Goal: Information Seeking & Learning: Check status

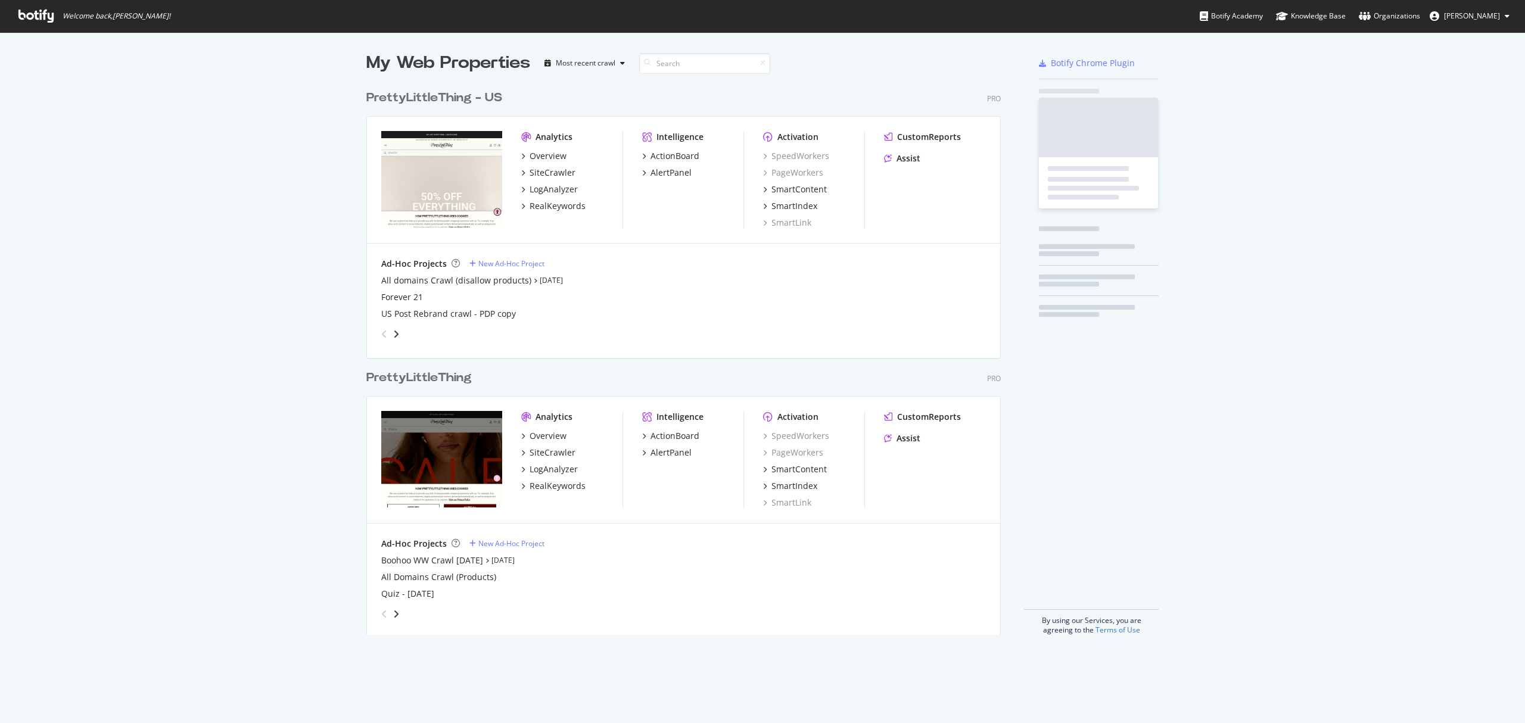
scroll to position [548, 632]
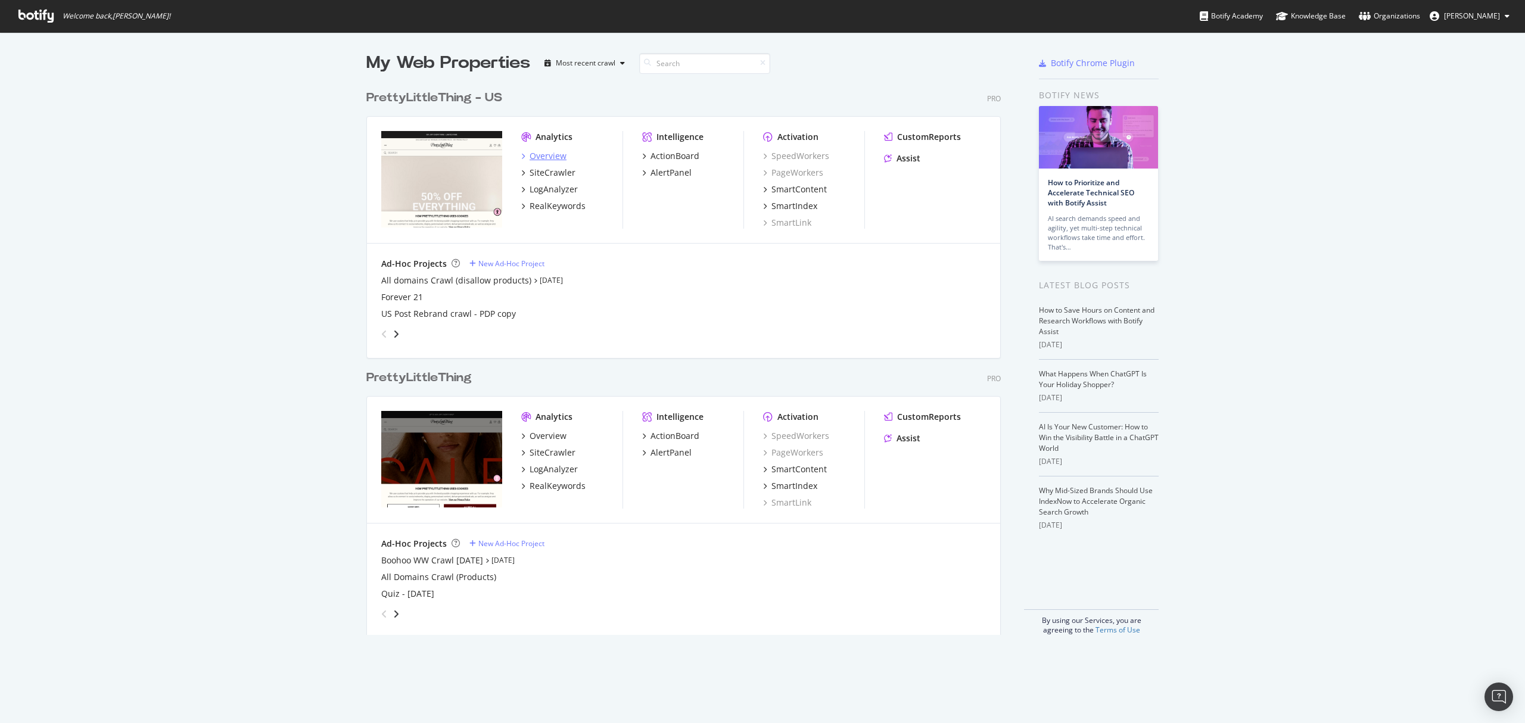
click at [537, 158] on div "Overview" at bounding box center [548, 156] width 37 height 12
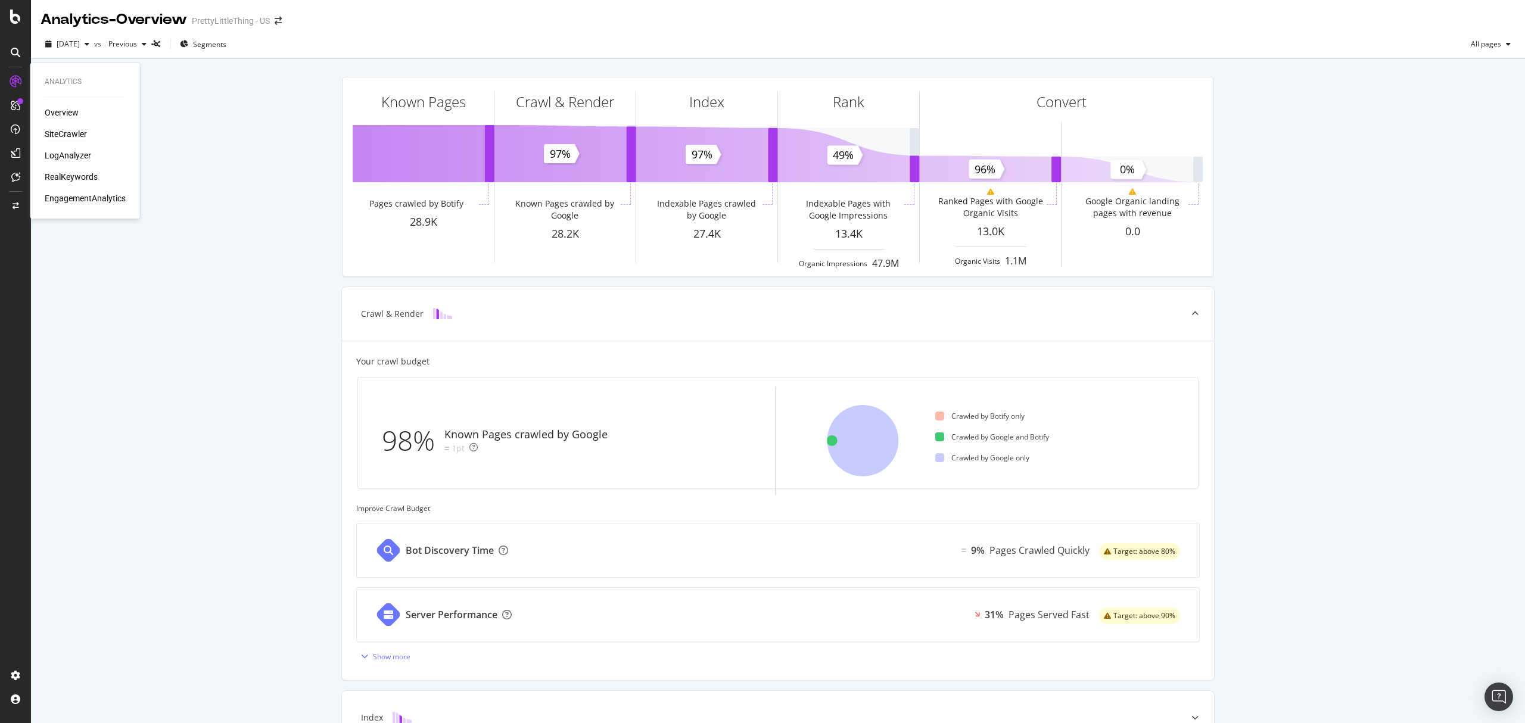
click at [60, 130] on div "SiteCrawler" at bounding box center [66, 134] width 42 height 12
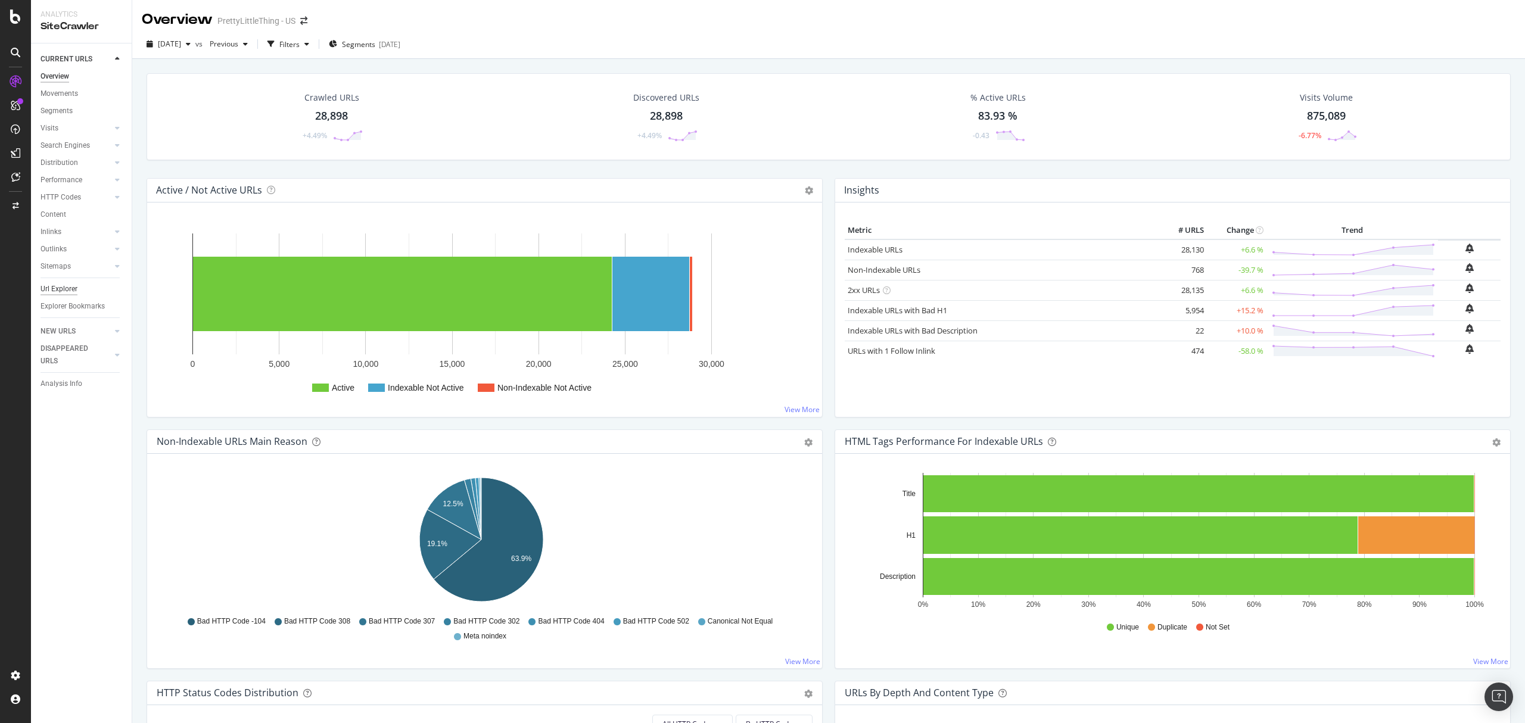
click at [64, 292] on div "Url Explorer" at bounding box center [59, 289] width 37 height 13
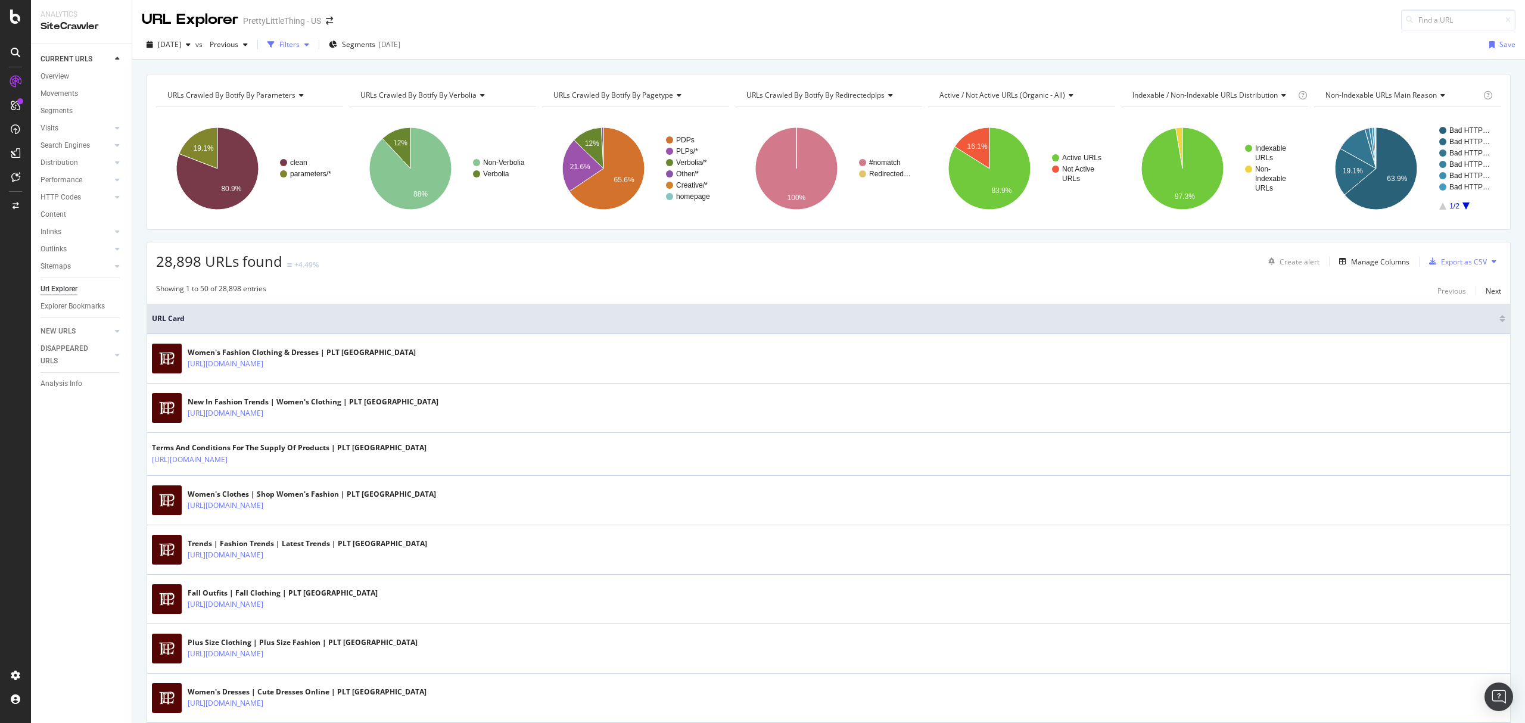
click at [300, 49] on div "Filters" at bounding box center [289, 44] width 20 height 10
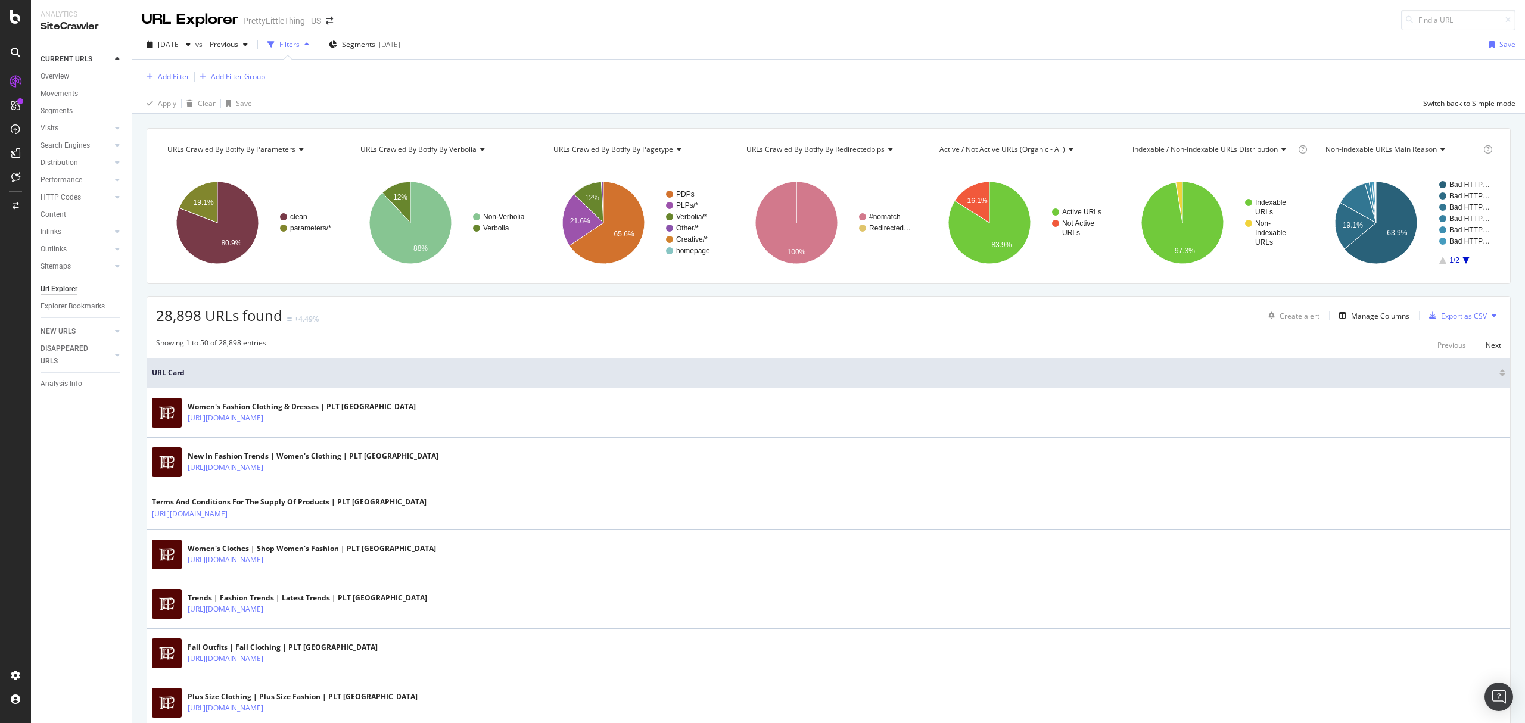
click at [186, 76] on div "Add Filter" at bounding box center [174, 76] width 32 height 10
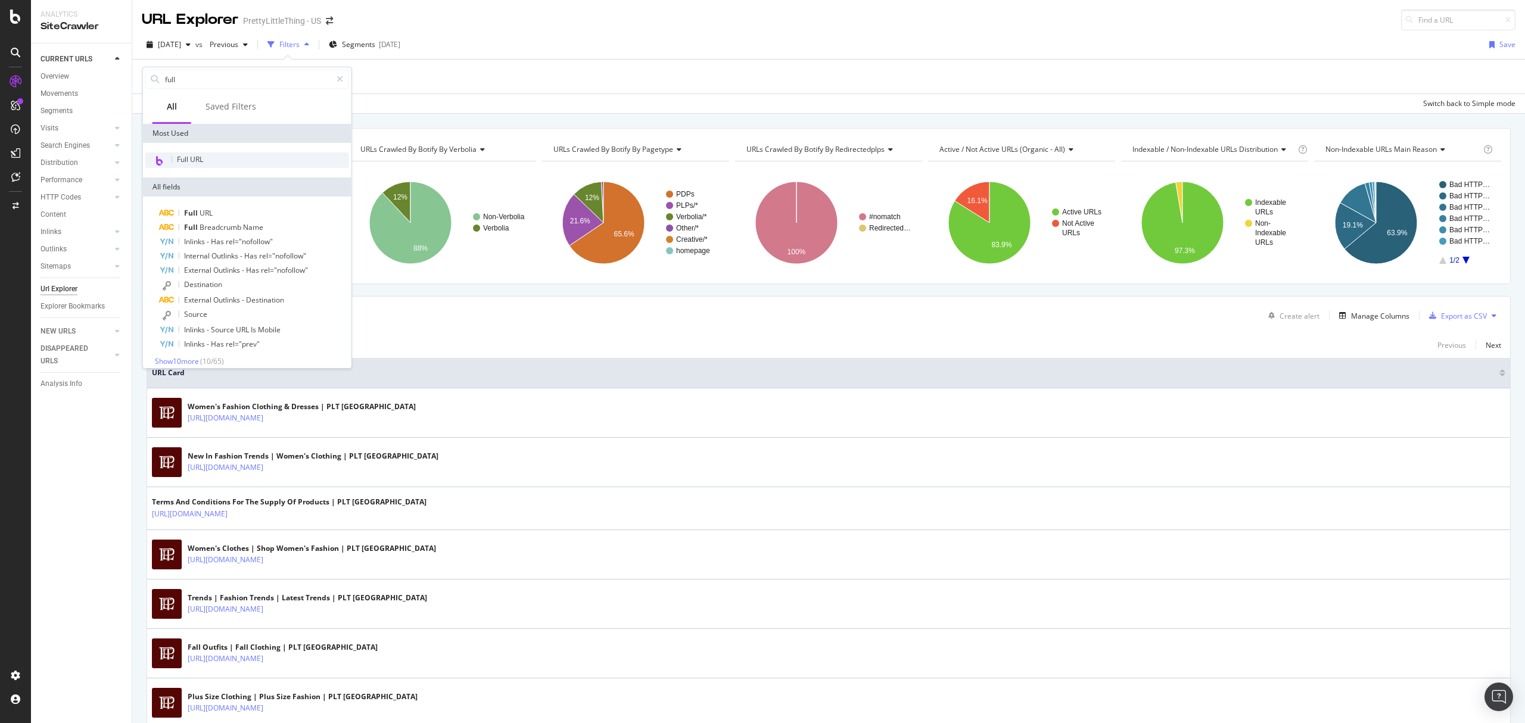
type input "full"
click at [213, 161] on div "Full URL" at bounding box center [247, 159] width 204 height 15
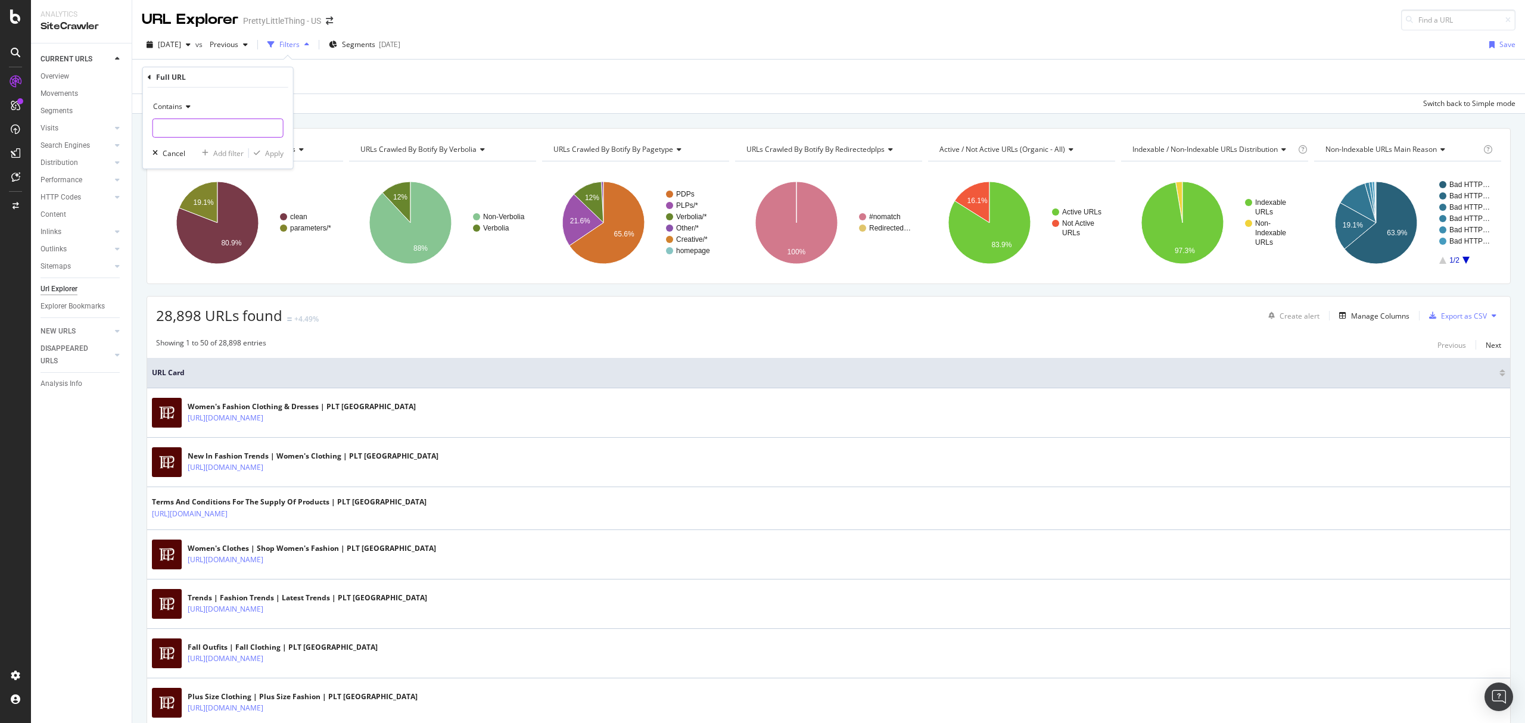
click at [189, 127] on input "text" at bounding box center [218, 128] width 130 height 19
paste input "[URL][DOMAIN_NAME]"
type input "[URL][DOMAIN_NAME]"
click at [281, 151] on div "Apply" at bounding box center [274, 153] width 18 height 10
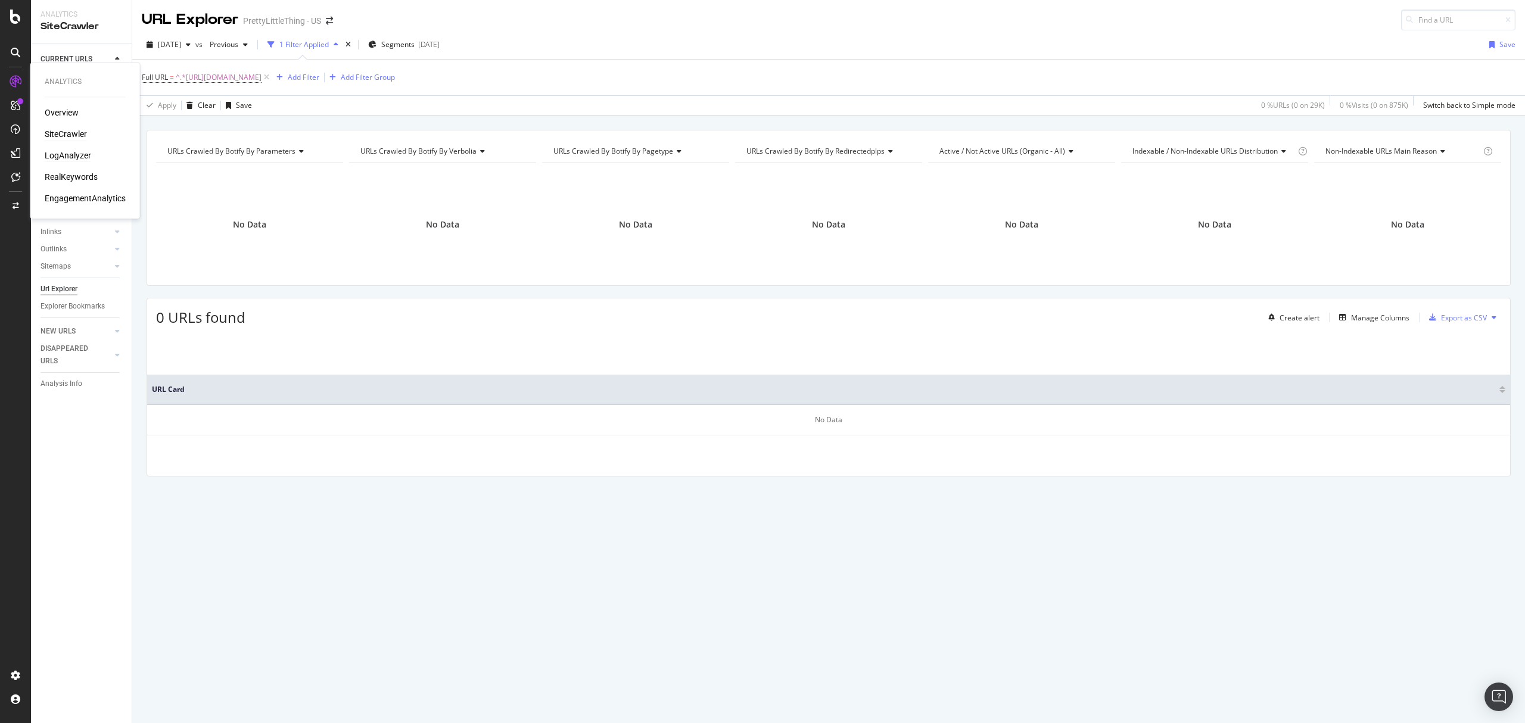
click at [66, 150] on div "LogAnalyzer" at bounding box center [68, 156] width 46 height 12
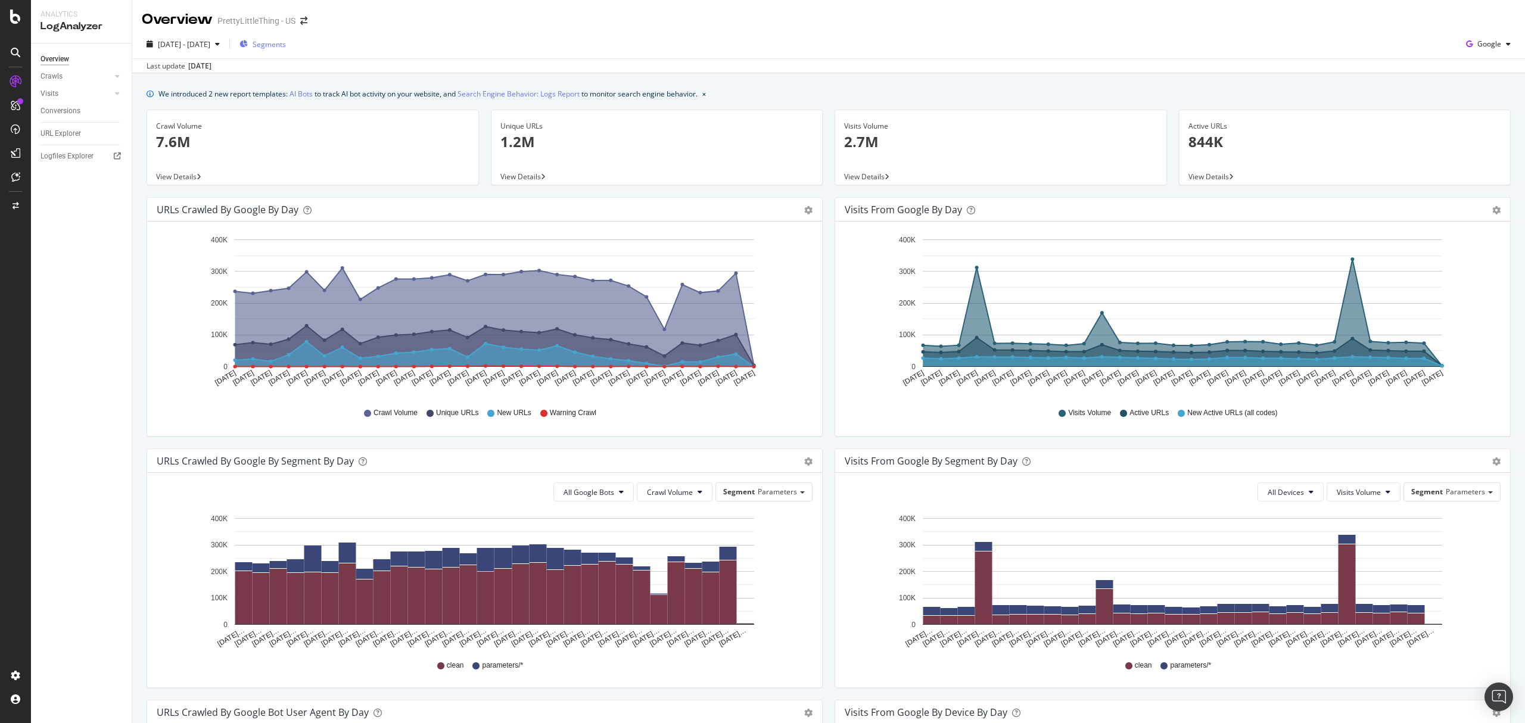
click at [286, 44] on span "Segments" at bounding box center [269, 44] width 33 height 10
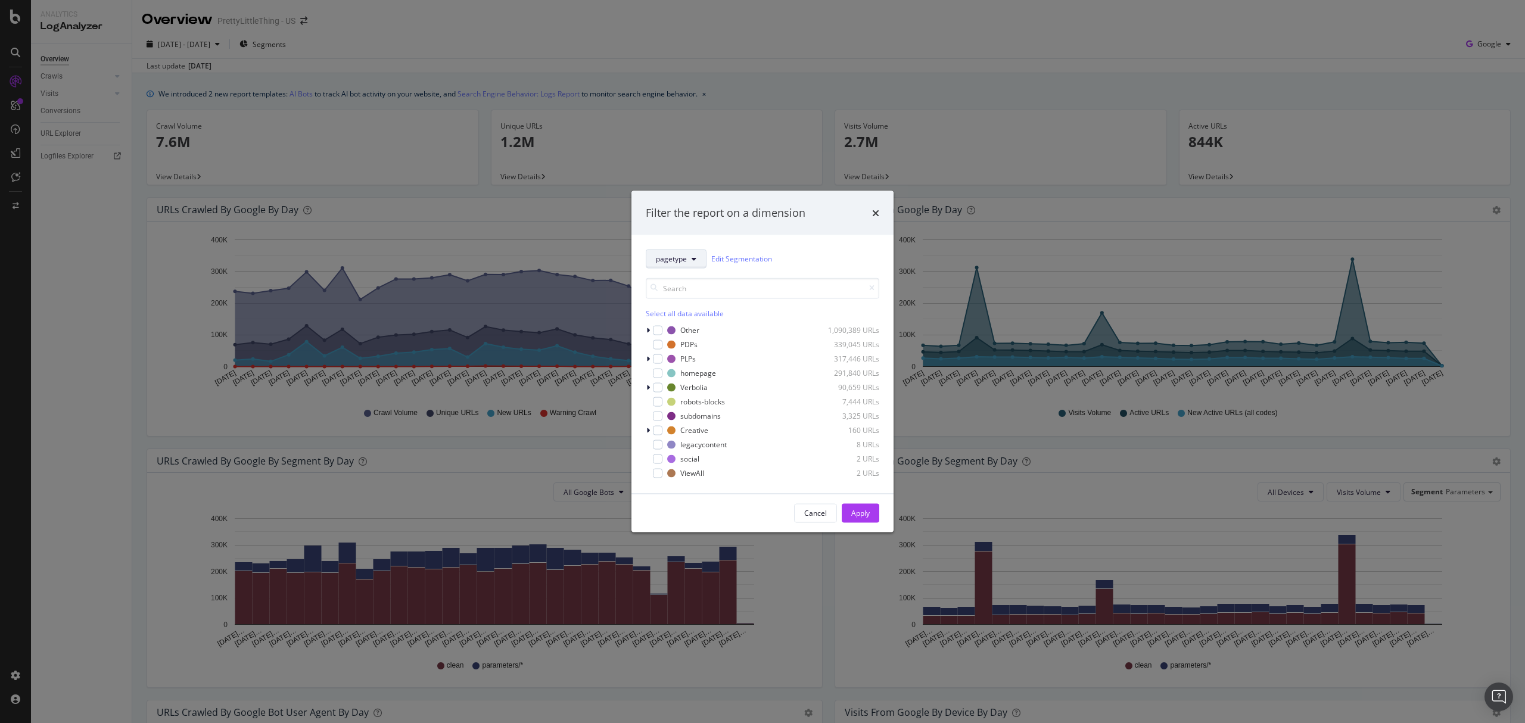
click at [675, 258] on span "pagetype" at bounding box center [671, 259] width 31 height 10
click at [813, 256] on div "pagetype Edit Segmentation" at bounding box center [763, 258] width 234 height 19
click at [875, 214] on icon "times" at bounding box center [875, 213] width 7 height 10
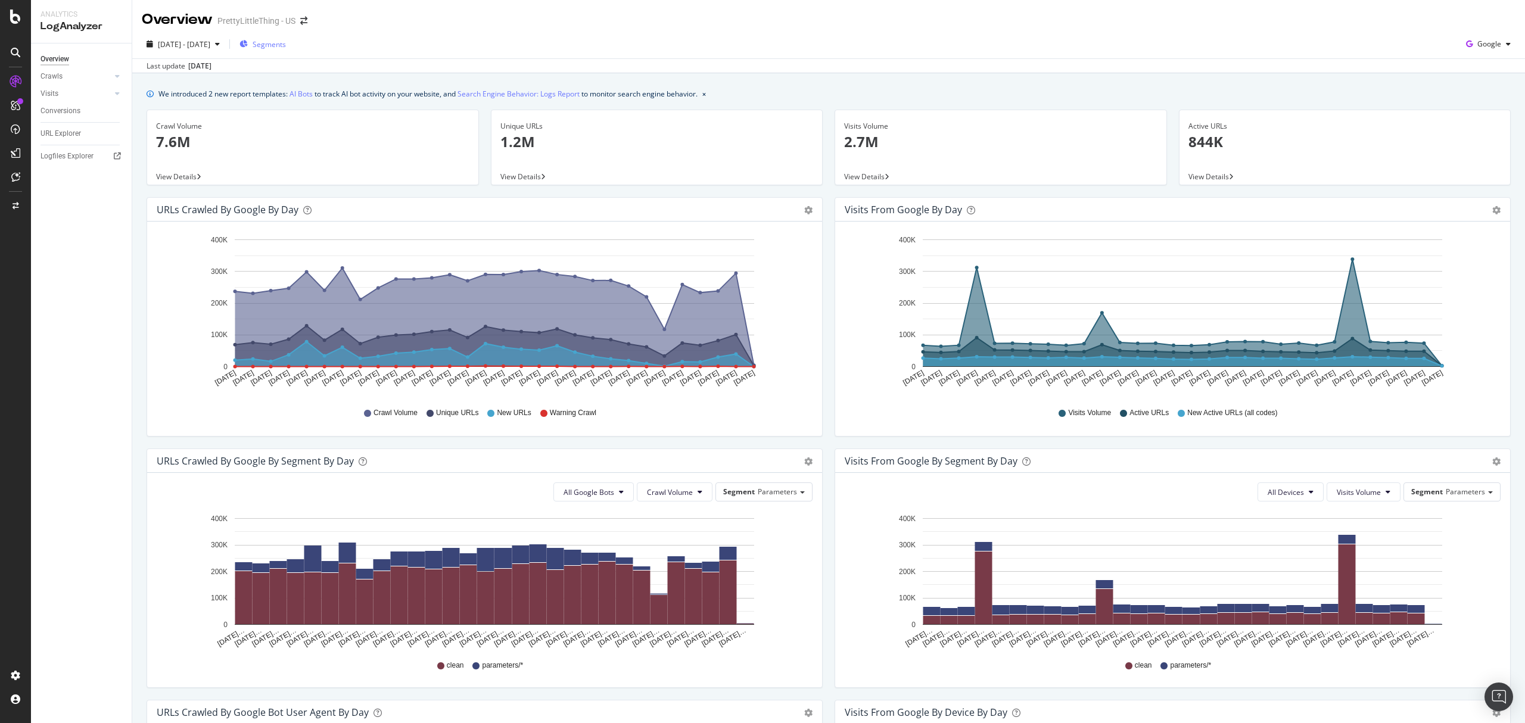
click at [286, 43] on span "Segments" at bounding box center [269, 44] width 33 height 10
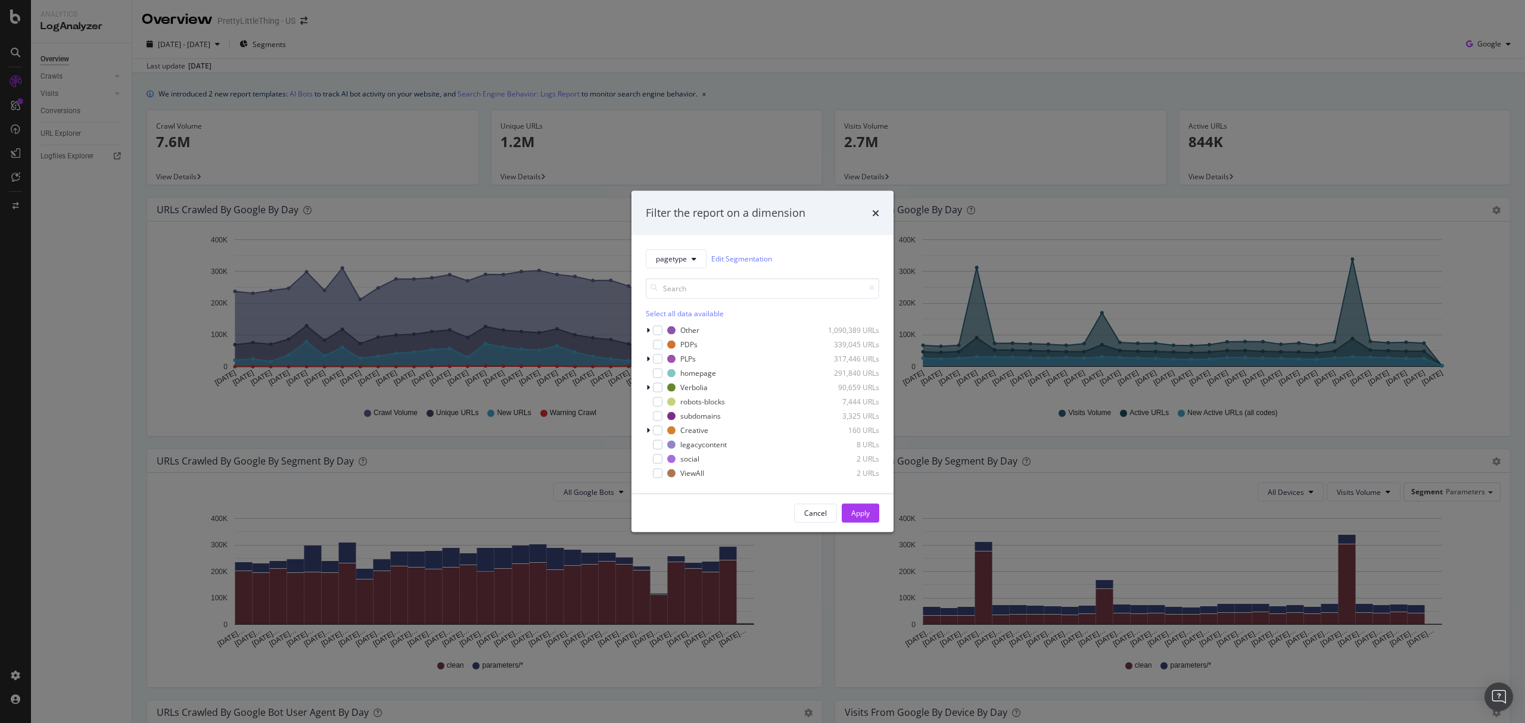
click at [463, 49] on div "Filter the report on a dimension pagetype Edit Segmentation Select all data ava…" at bounding box center [762, 361] width 1525 height 723
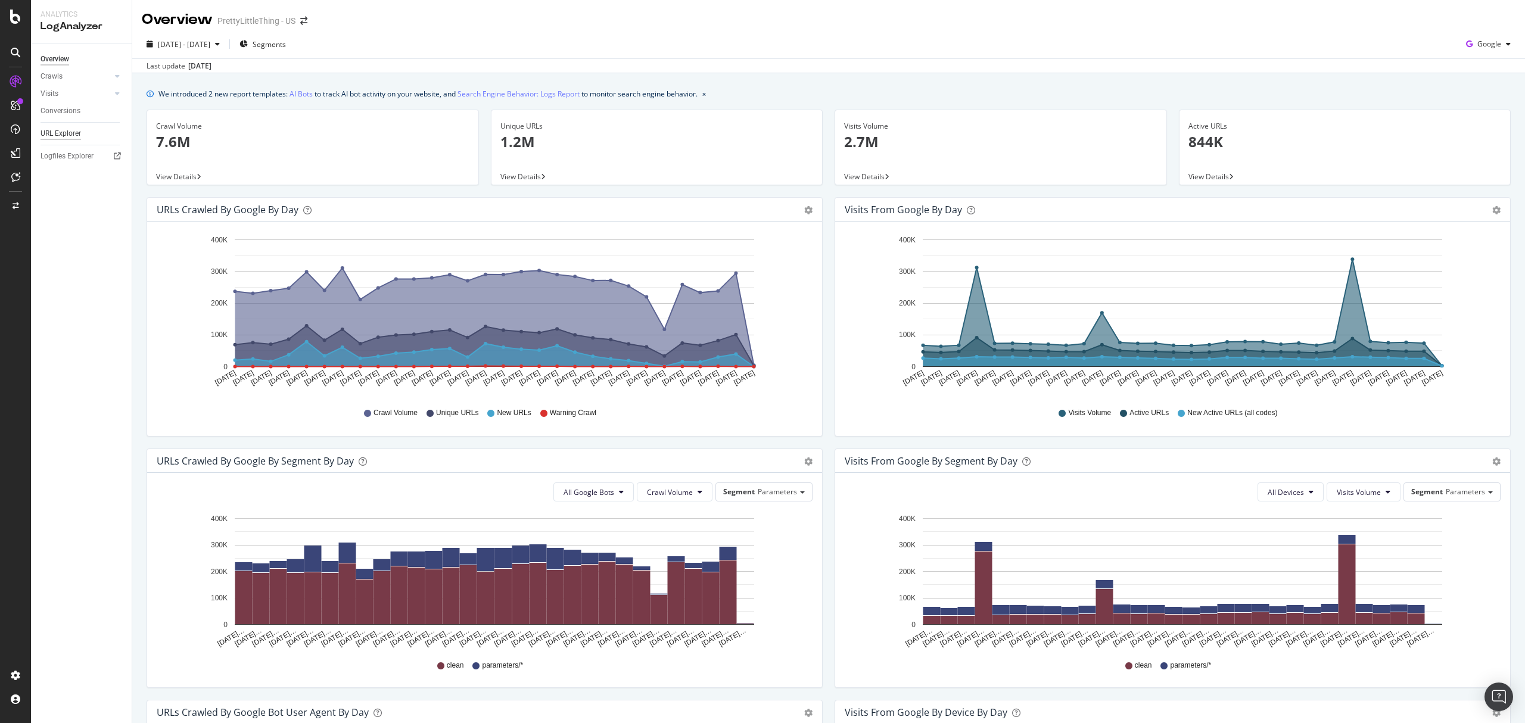
click at [68, 129] on div "URL Explorer" at bounding box center [61, 133] width 41 height 13
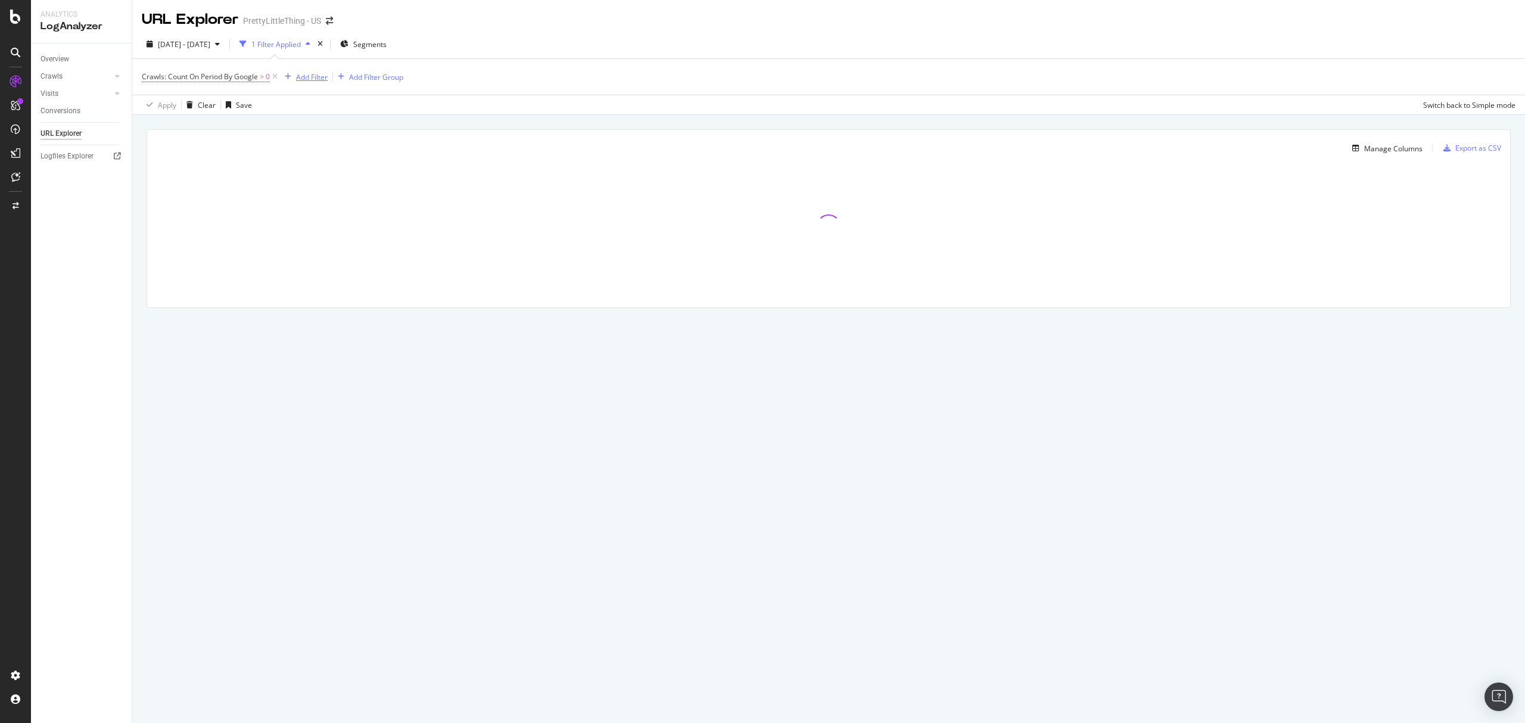
click at [320, 79] on div "Add Filter" at bounding box center [312, 77] width 32 height 10
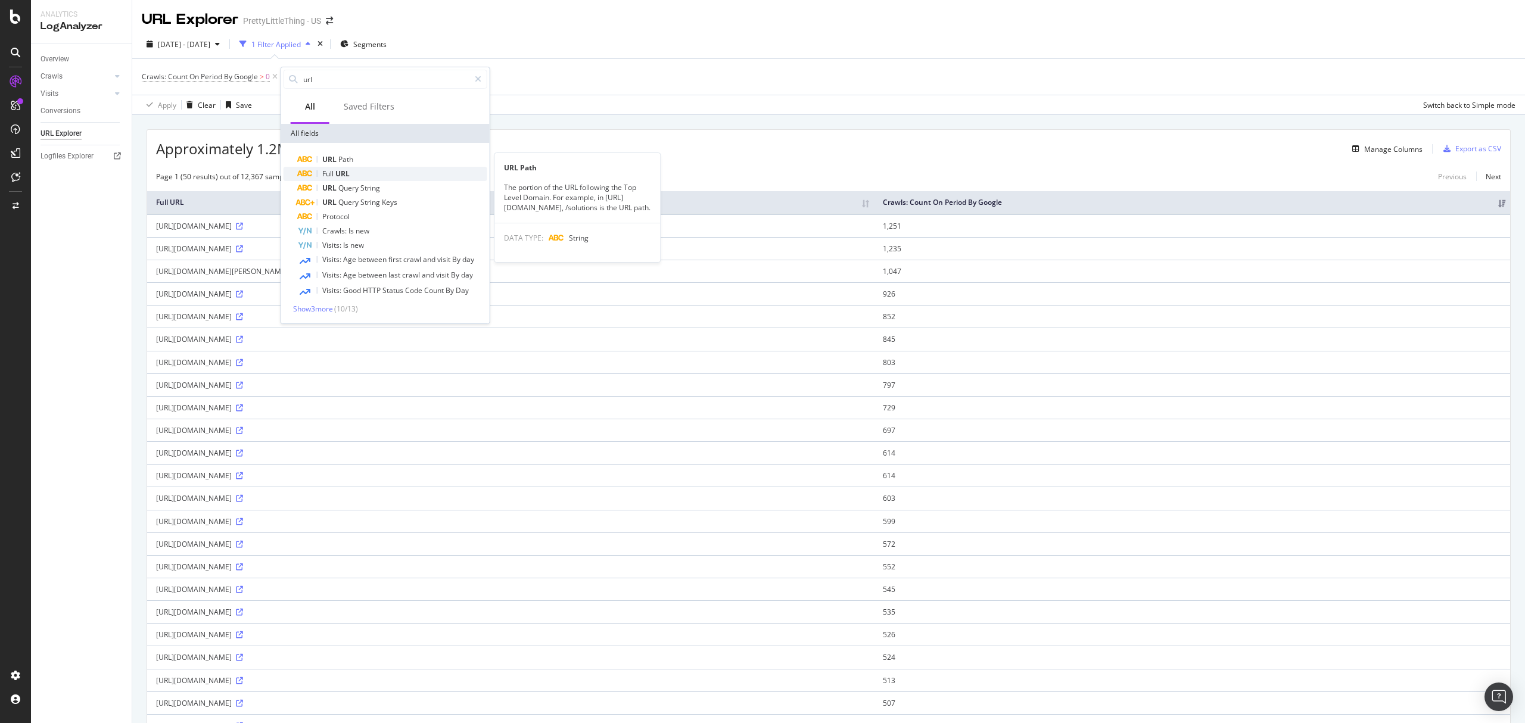
type input "url"
click at [349, 170] on span "URL" at bounding box center [342, 174] width 14 height 10
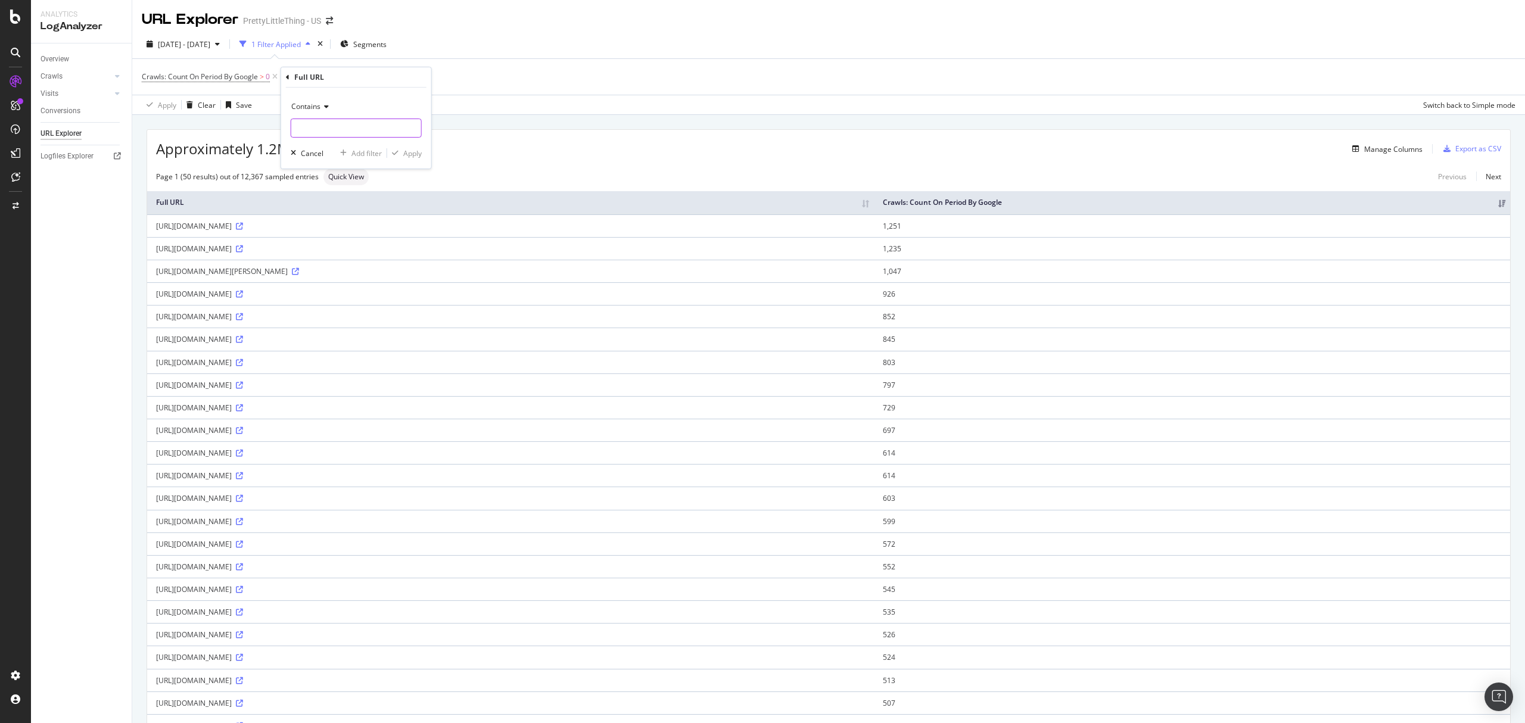
click at [329, 120] on input "text" at bounding box center [356, 128] width 130 height 19
paste input "[URL][DOMAIN_NAME]"
type input "[URL][DOMAIN_NAME]"
click at [411, 154] on div "Apply" at bounding box center [412, 153] width 18 height 10
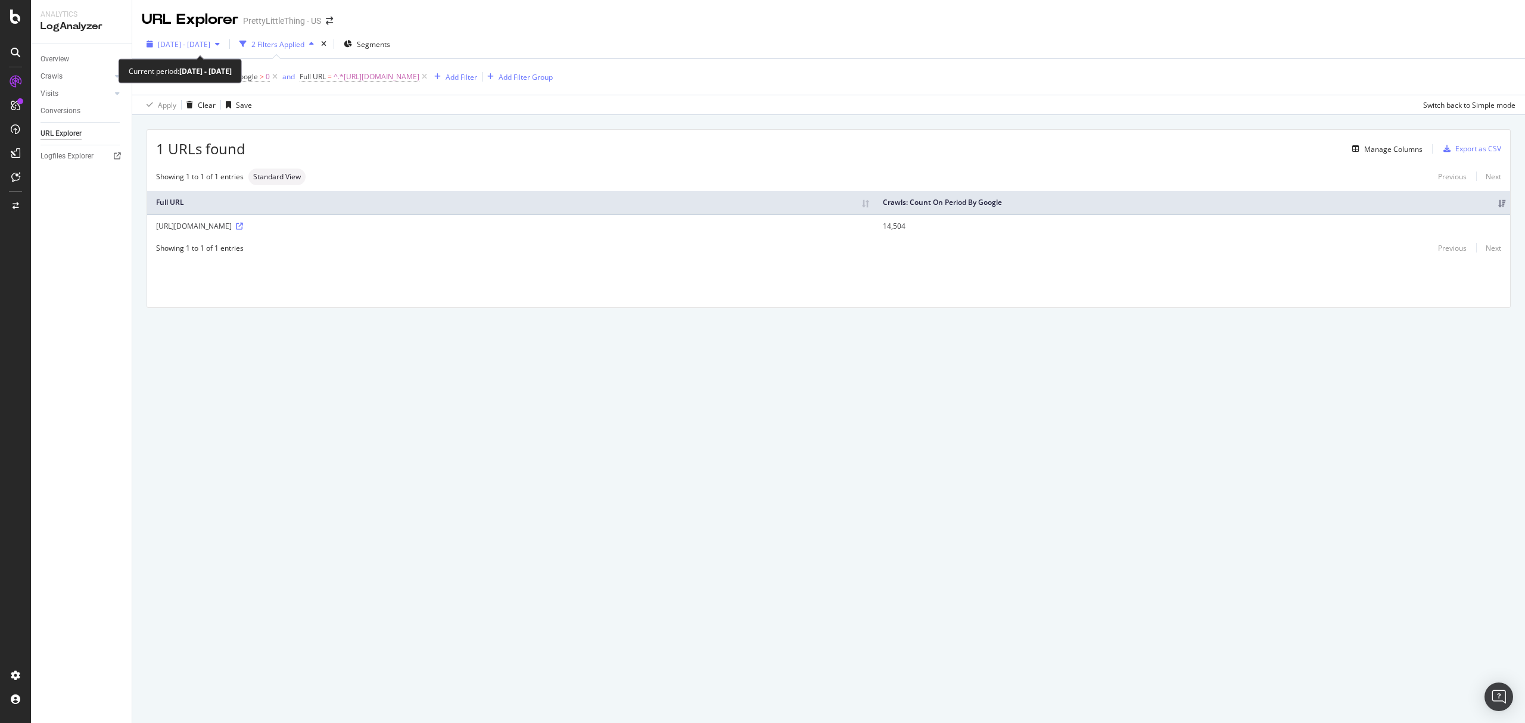
click at [187, 41] on span "[DATE] - [DATE]" at bounding box center [184, 44] width 52 height 10
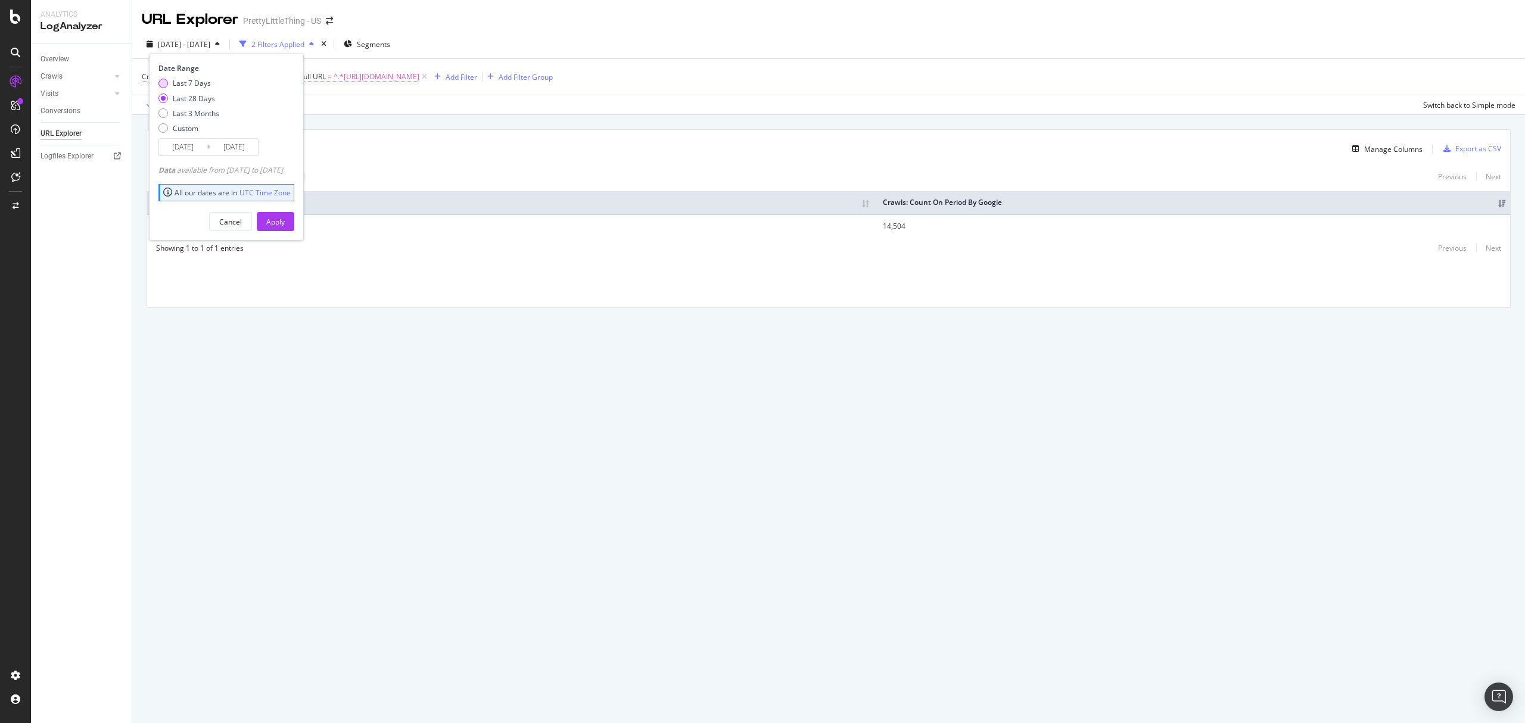
click at [191, 86] on div "Last 7 Days" at bounding box center [192, 83] width 38 height 10
type input "[DATE]"
click at [285, 220] on div "Apply" at bounding box center [275, 222] width 18 height 10
